Goal: Information Seeking & Learning: Learn about a topic

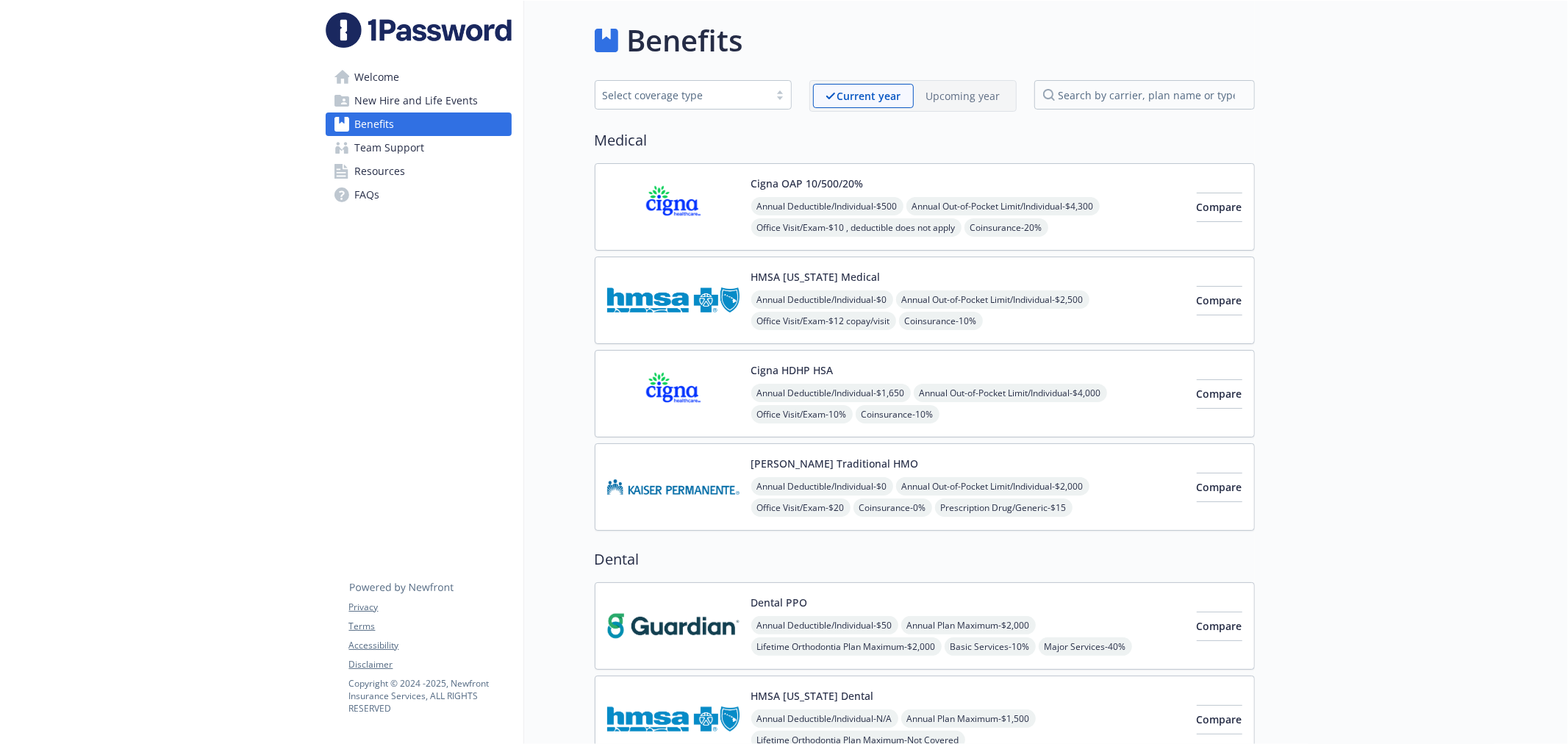
scroll to position [2324, 0]
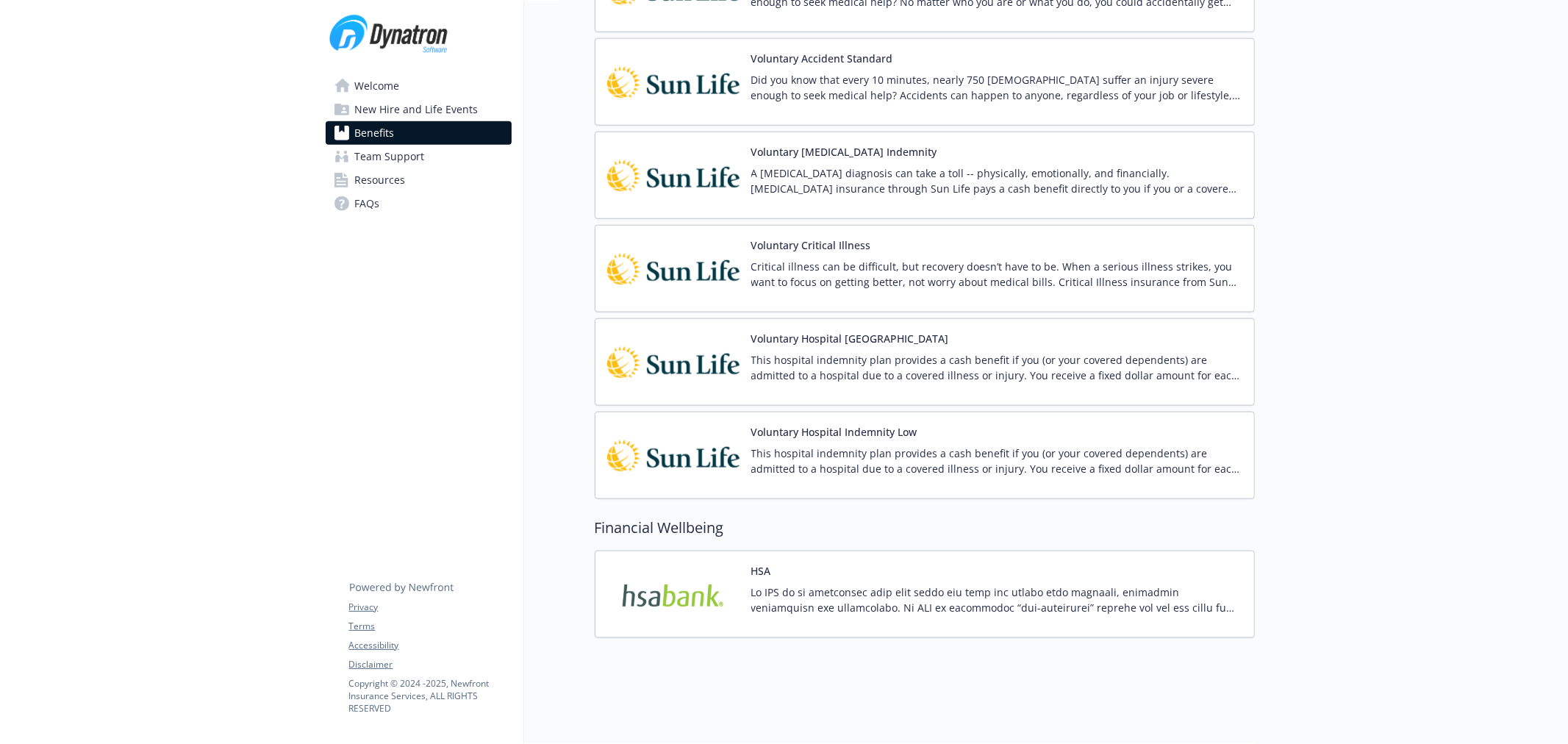
scroll to position [1488, 0]
